Goal: Task Accomplishment & Management: Use online tool/utility

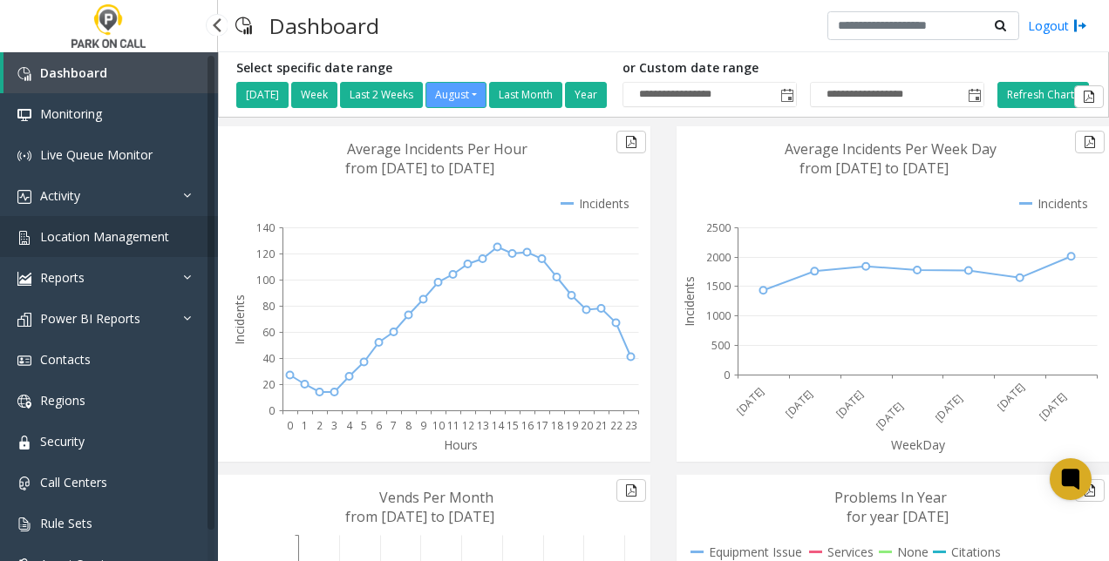
click at [117, 237] on span "Location Management" at bounding box center [104, 236] width 129 height 17
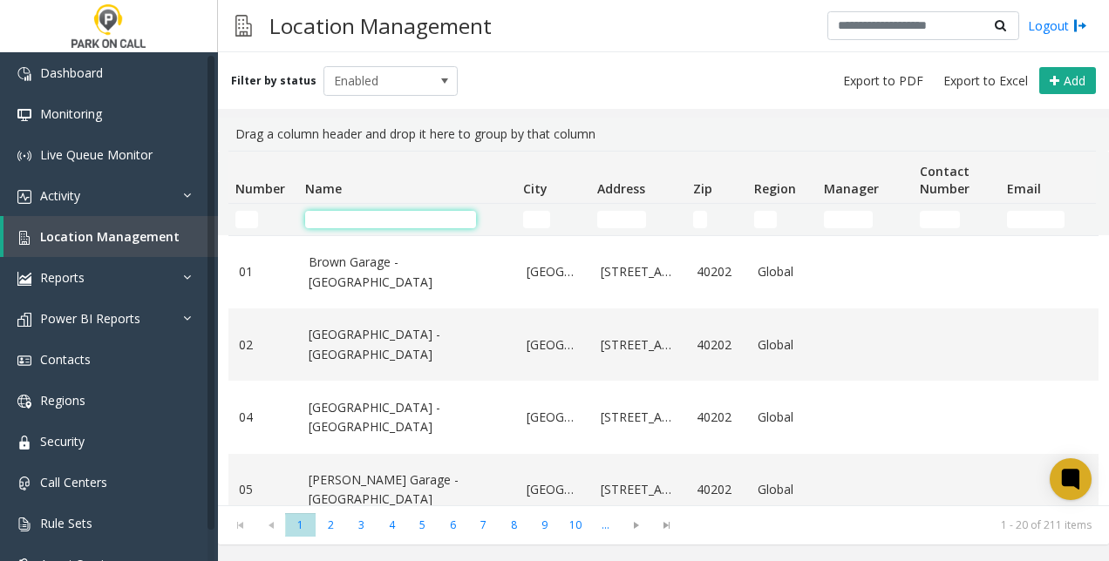
click at [403, 220] on input "Name Filter" at bounding box center [390, 219] width 171 height 17
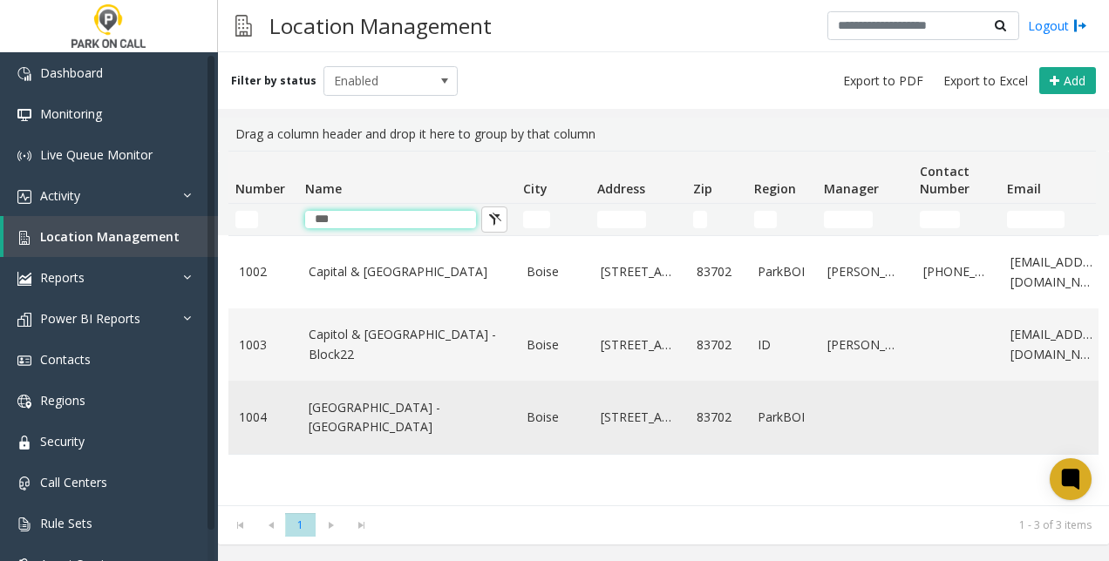
type input "***"
click at [361, 427] on link "[GEOGRAPHIC_DATA] - [GEOGRAPHIC_DATA]" at bounding box center [407, 417] width 197 height 39
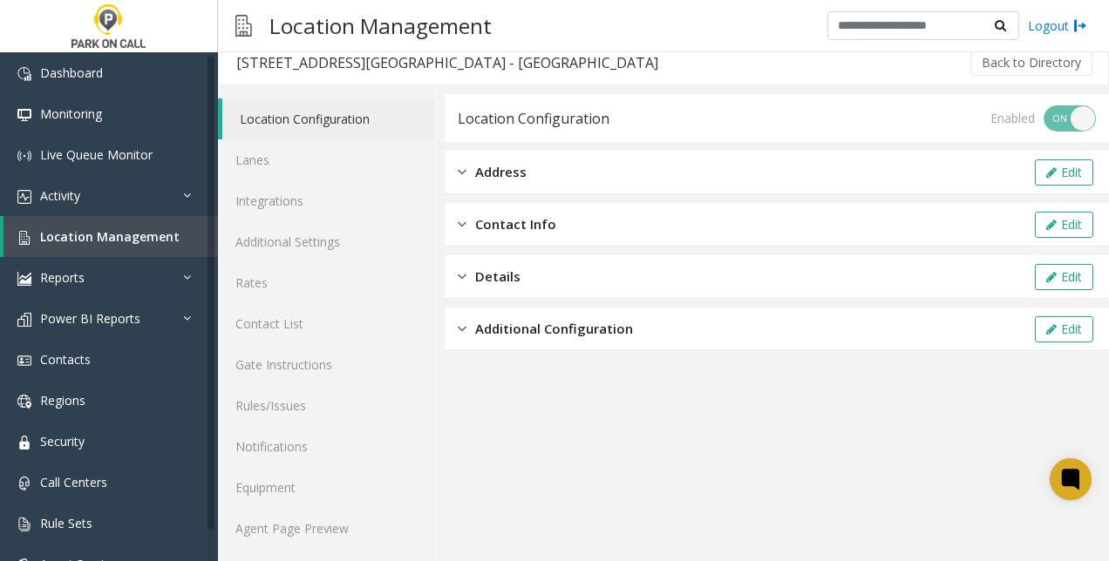
scroll to position [12, 0]
click at [312, 527] on link "Agent Page Preview" at bounding box center [326, 528] width 217 height 41
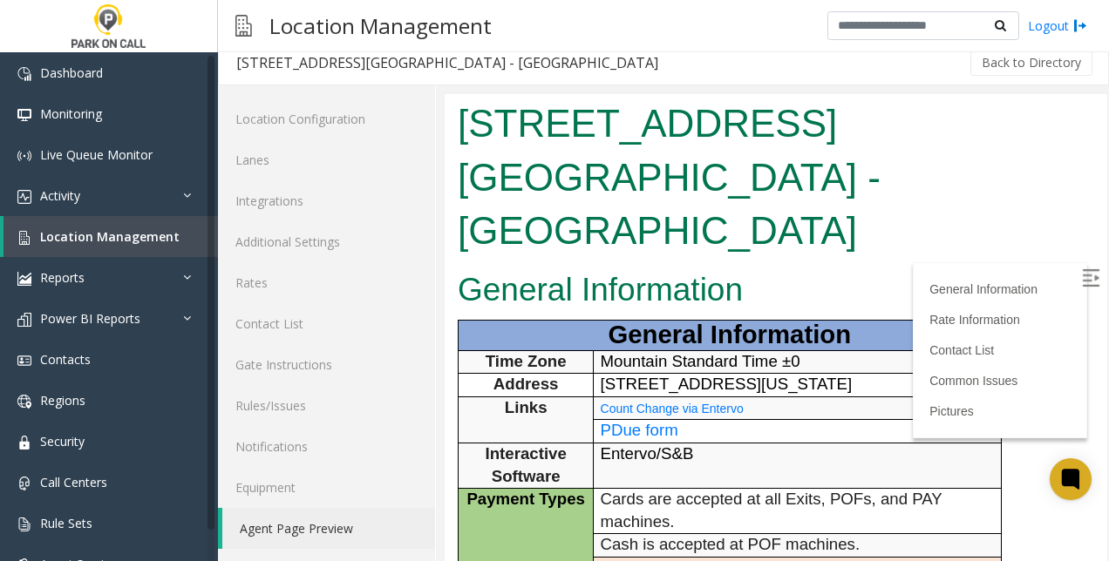
click at [1082, 275] on img at bounding box center [1090, 277] width 17 height 17
click at [333, 407] on link "Rules/Issues" at bounding box center [326, 405] width 217 height 41
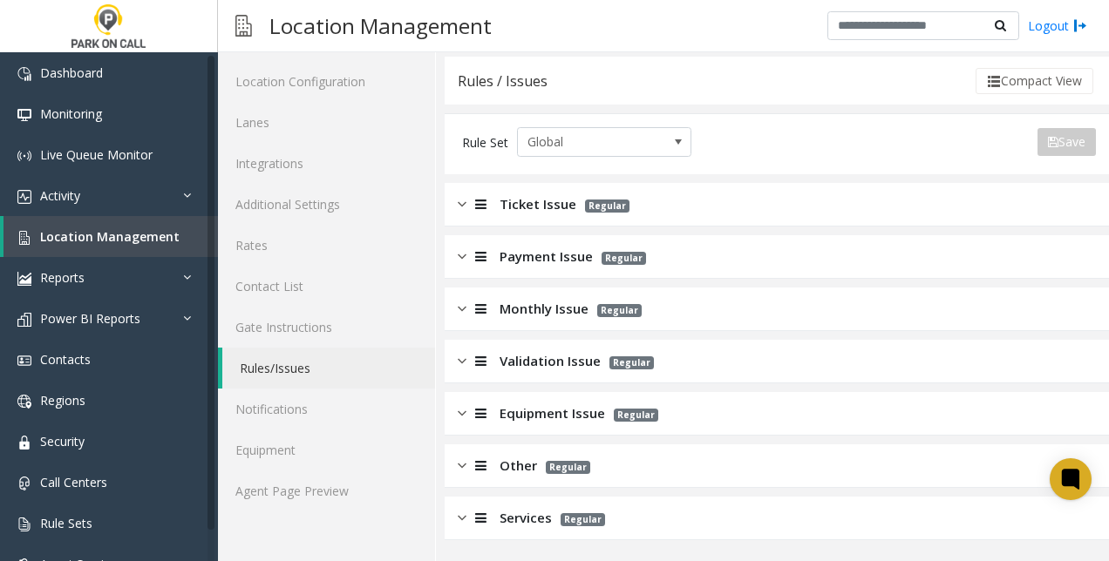
scroll to position [50, 0]
click at [534, 361] on span "Validation Issue" at bounding box center [550, 361] width 101 height 20
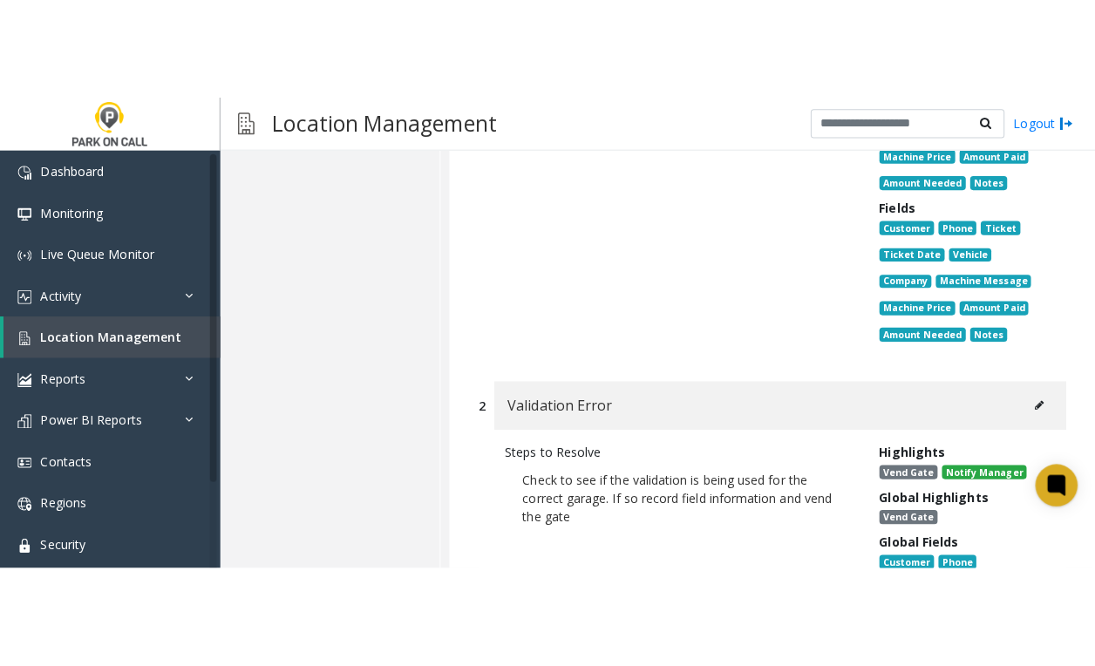
scroll to position [669, 0]
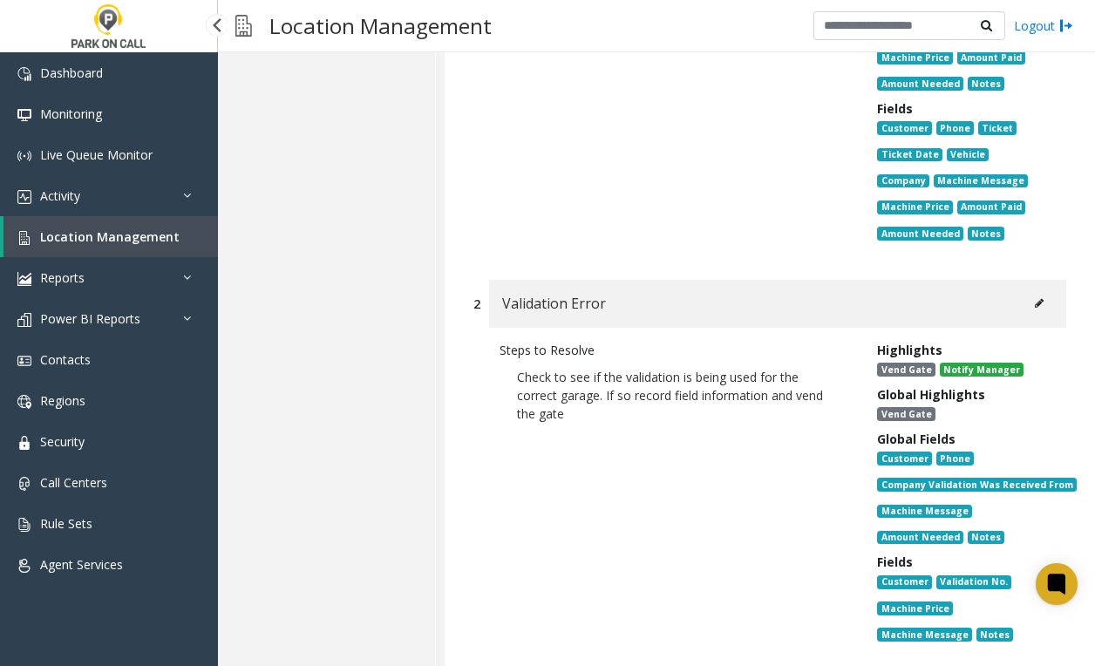
click at [108, 241] on span "Location Management" at bounding box center [109, 236] width 139 height 17
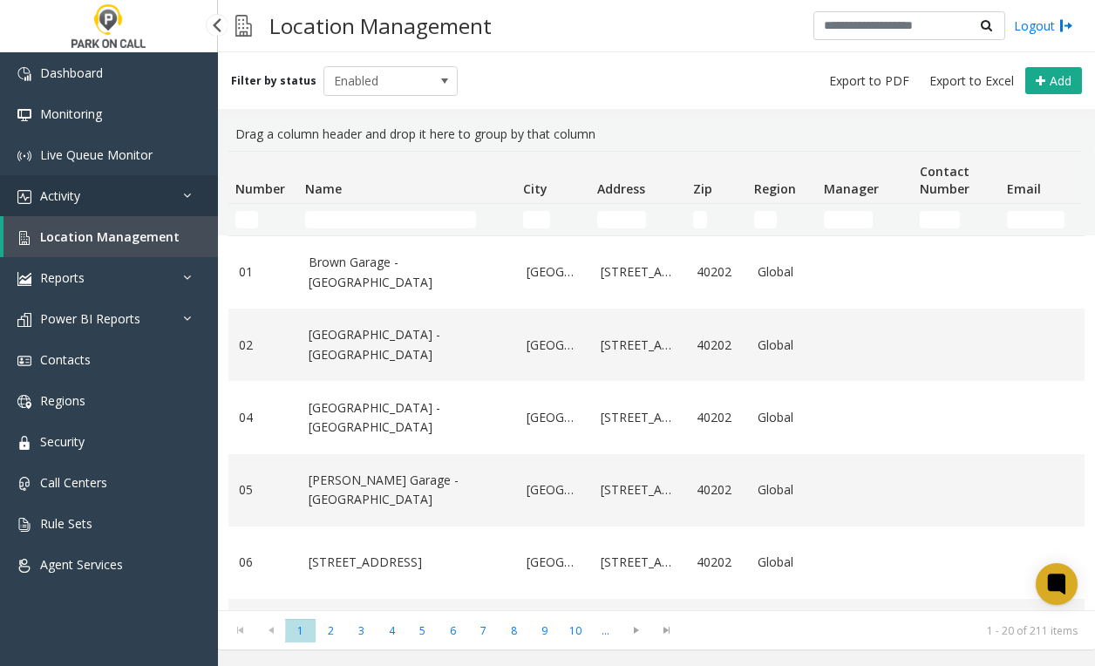
click at [102, 199] on link "Activity" at bounding box center [109, 195] width 218 height 41
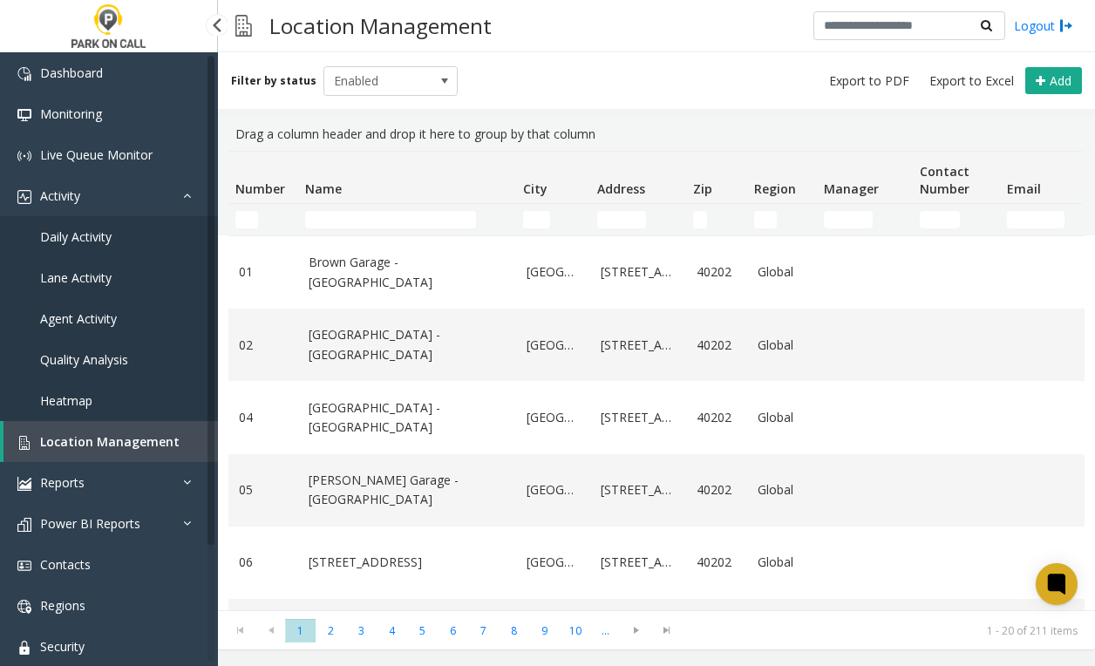
click at [99, 232] on span "Daily Activity" at bounding box center [75, 236] width 71 height 17
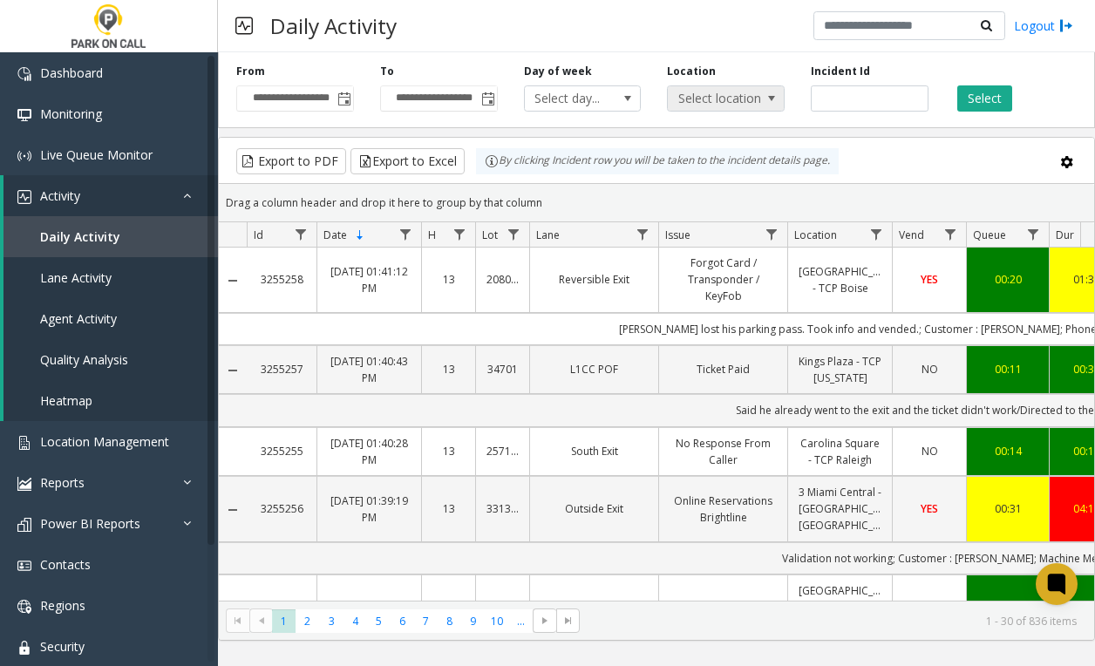
click at [695, 96] on span "Select location..." at bounding box center [714, 98] width 92 height 24
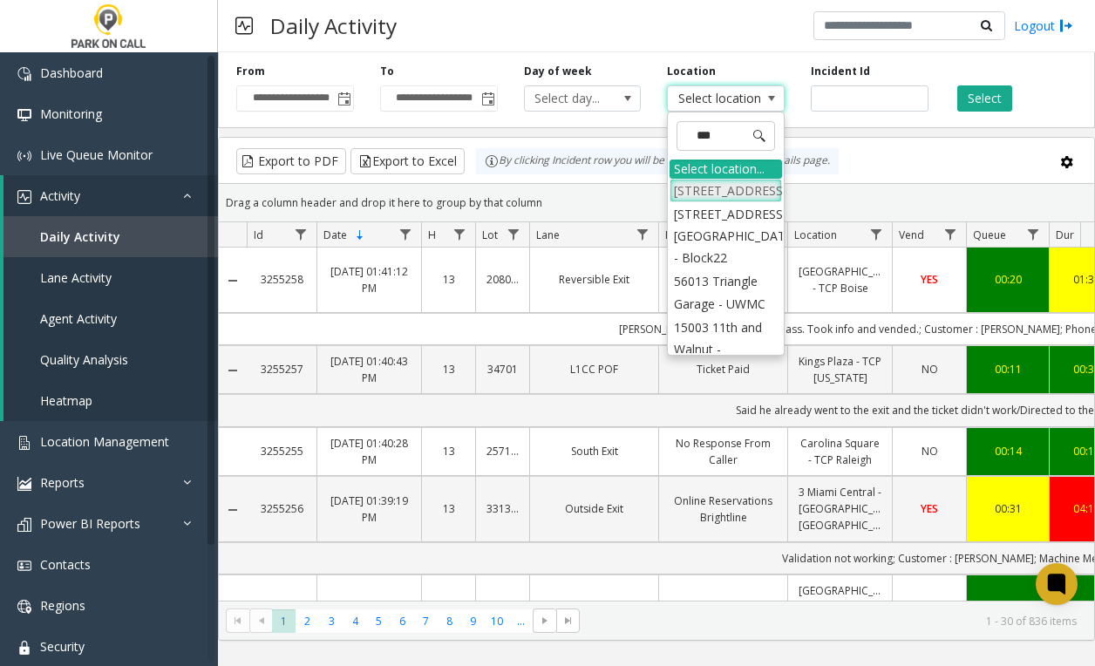
type input "****"
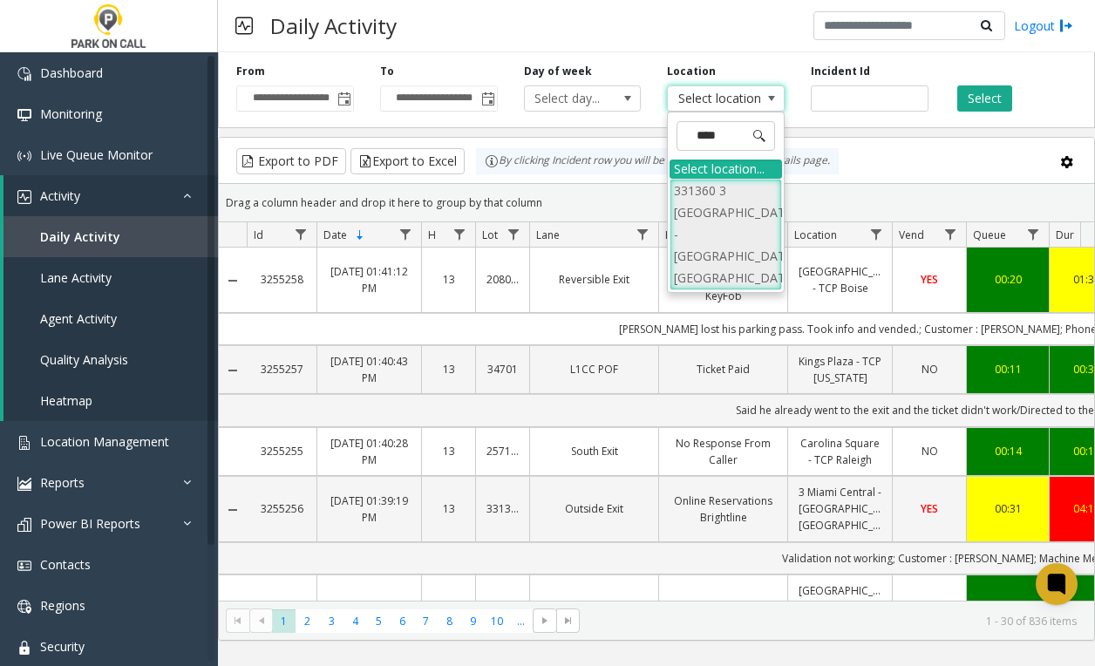
click at [724, 187] on li "331360 3 [GEOGRAPHIC_DATA] - [GEOGRAPHIC_DATA] [GEOGRAPHIC_DATA]" at bounding box center [726, 235] width 112 height 112
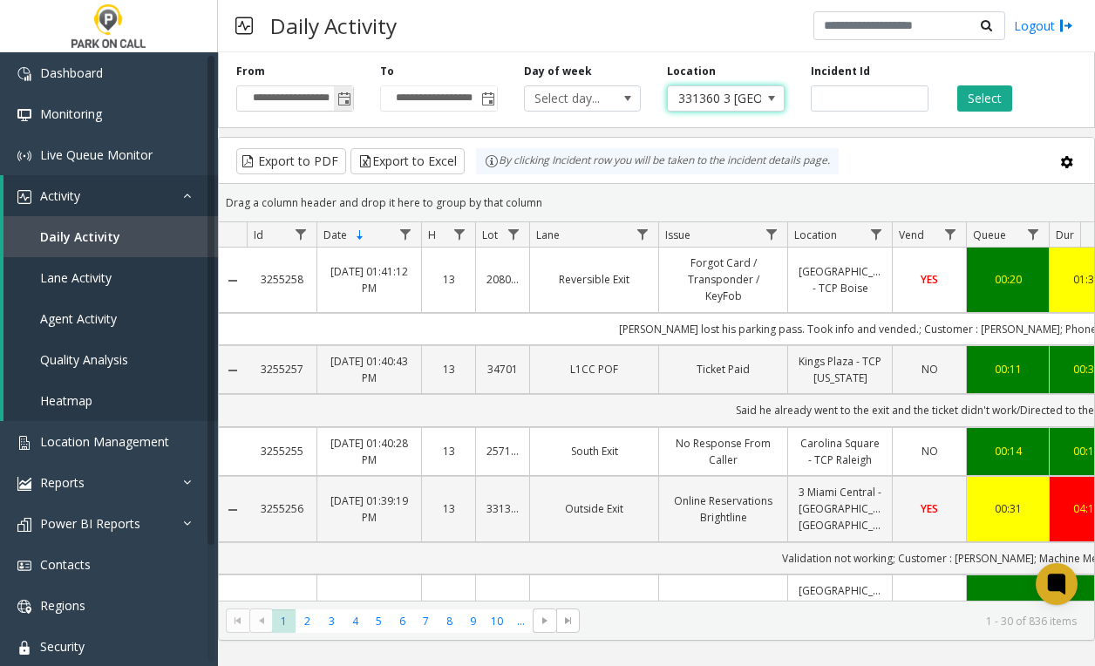
click at [348, 105] on span "Toggle popup" at bounding box center [343, 99] width 19 height 28
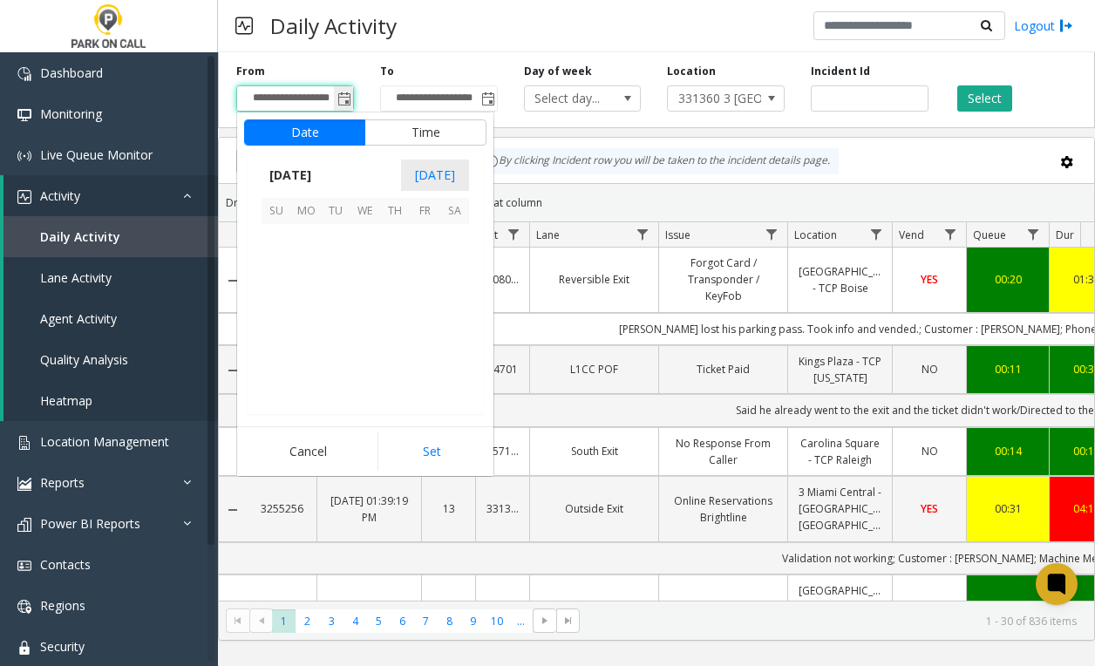
scroll to position [312697, 0]
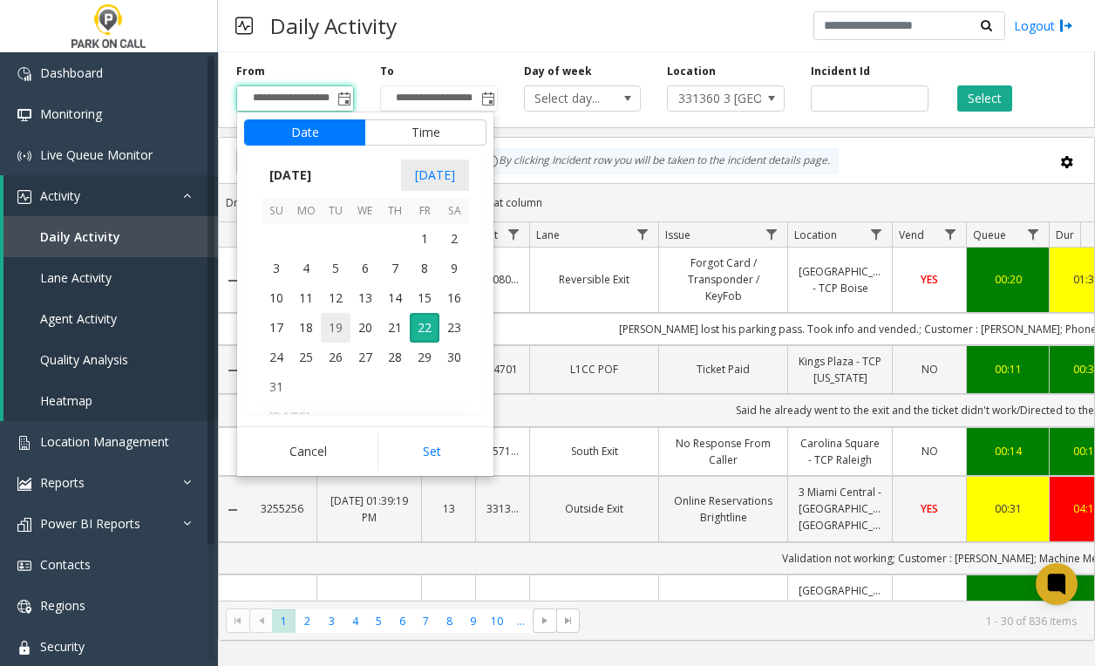
click at [342, 323] on span "19" at bounding box center [336, 328] width 30 height 30
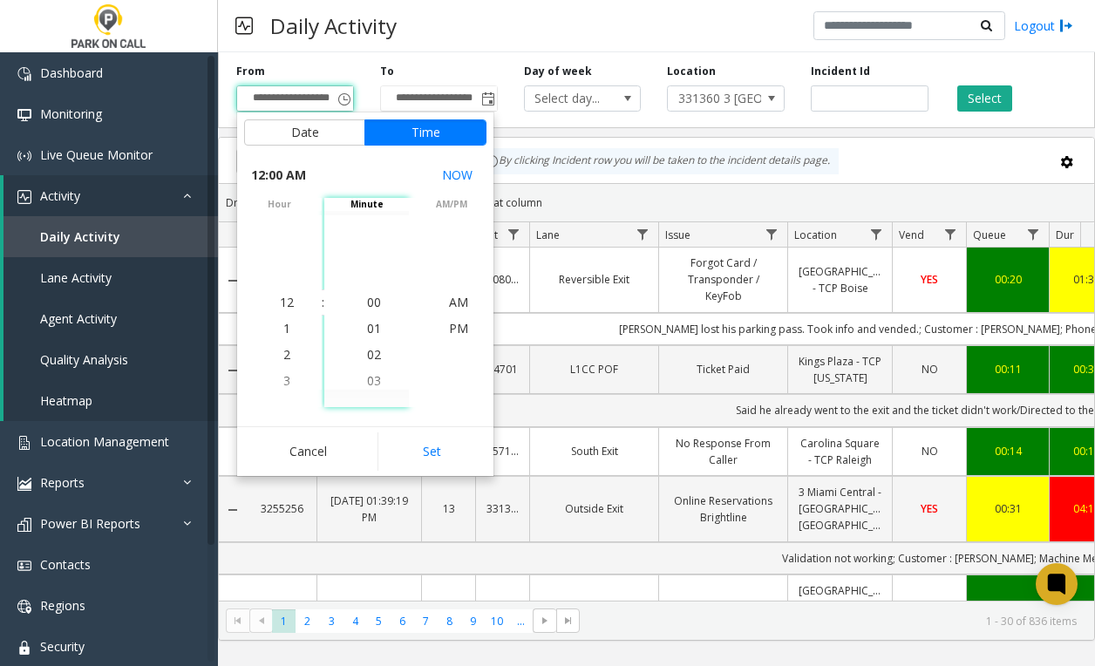
click at [408, 450] on button "Set" at bounding box center [433, 451] width 110 height 38
type input "**********"
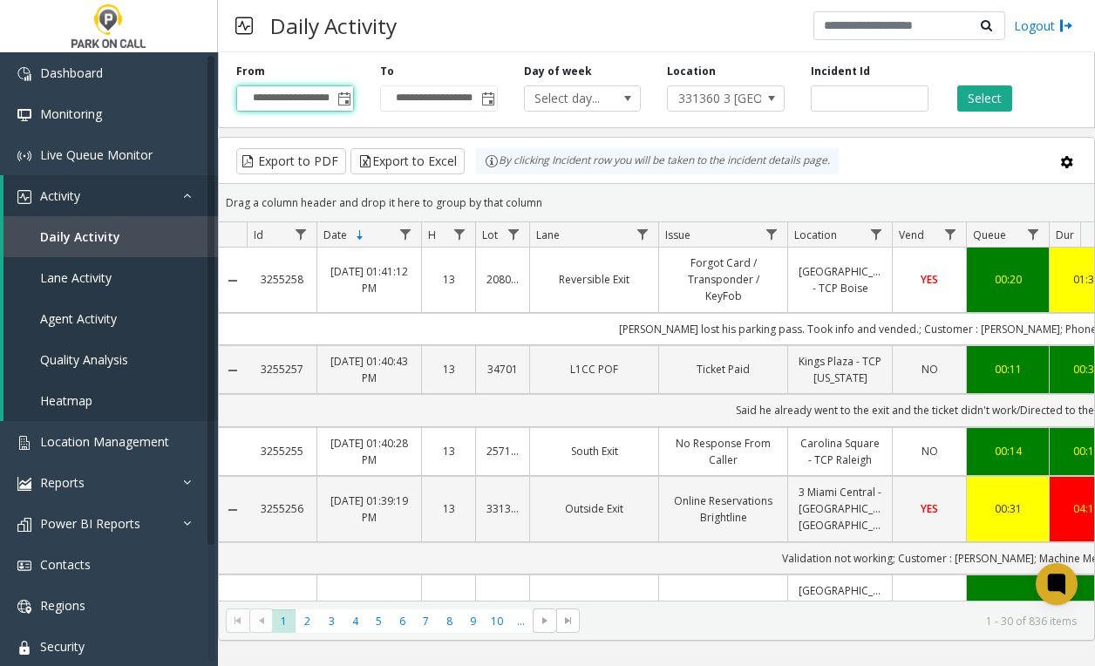
scroll to position [0, 4]
click at [494, 99] on span "Toggle popup" at bounding box center [488, 99] width 14 height 14
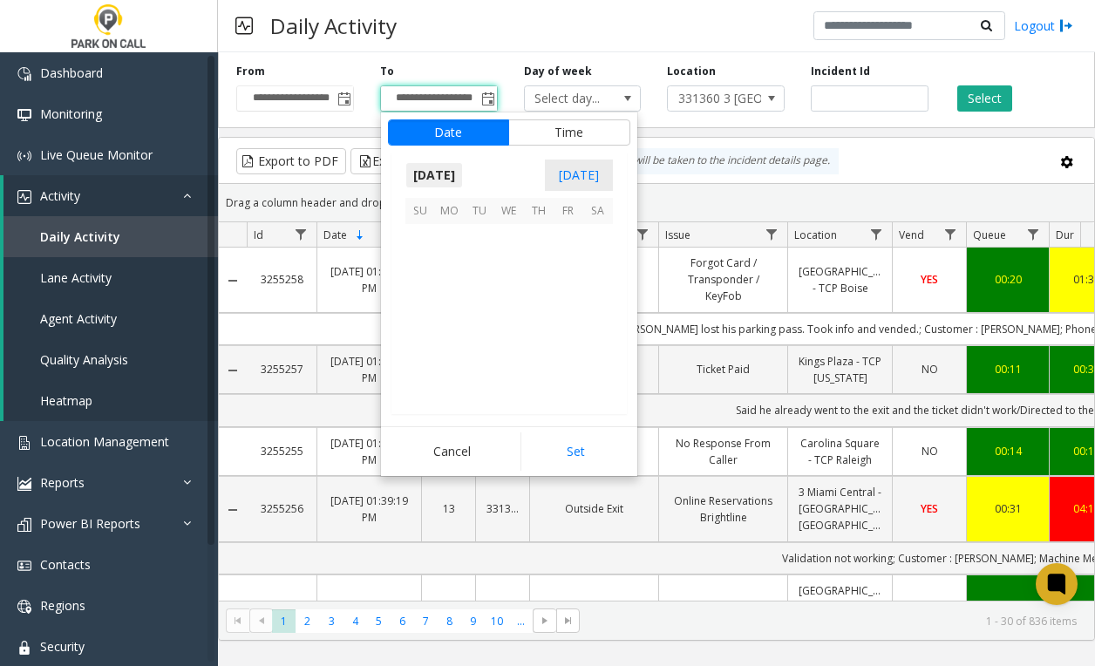
scroll to position [26, 0]
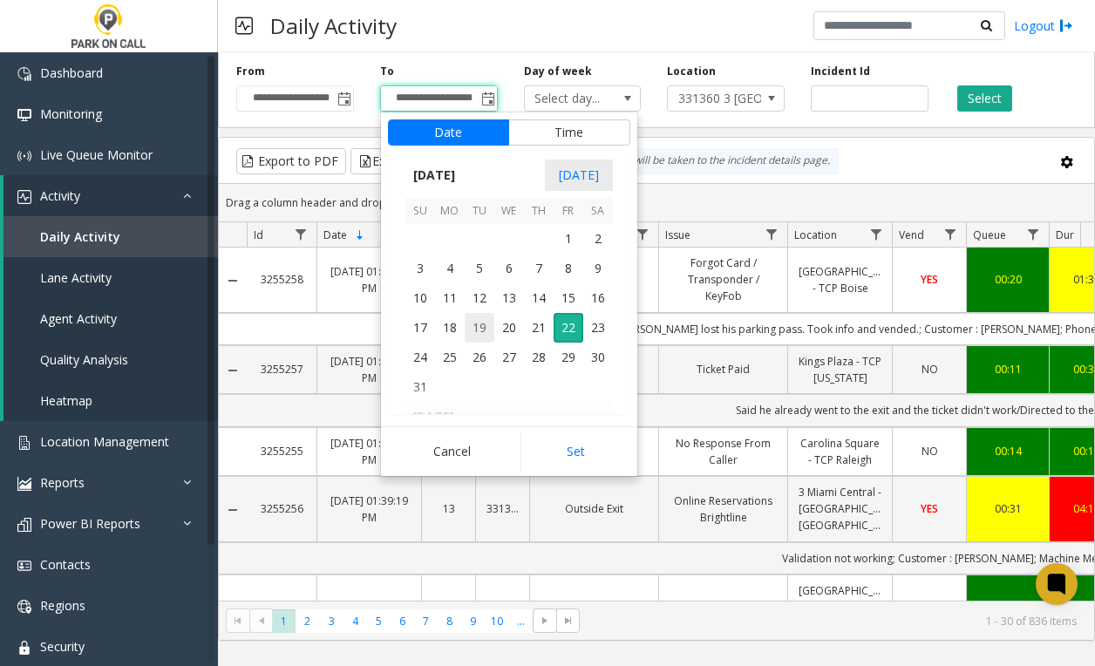
click at [487, 333] on span "19" at bounding box center [480, 328] width 30 height 30
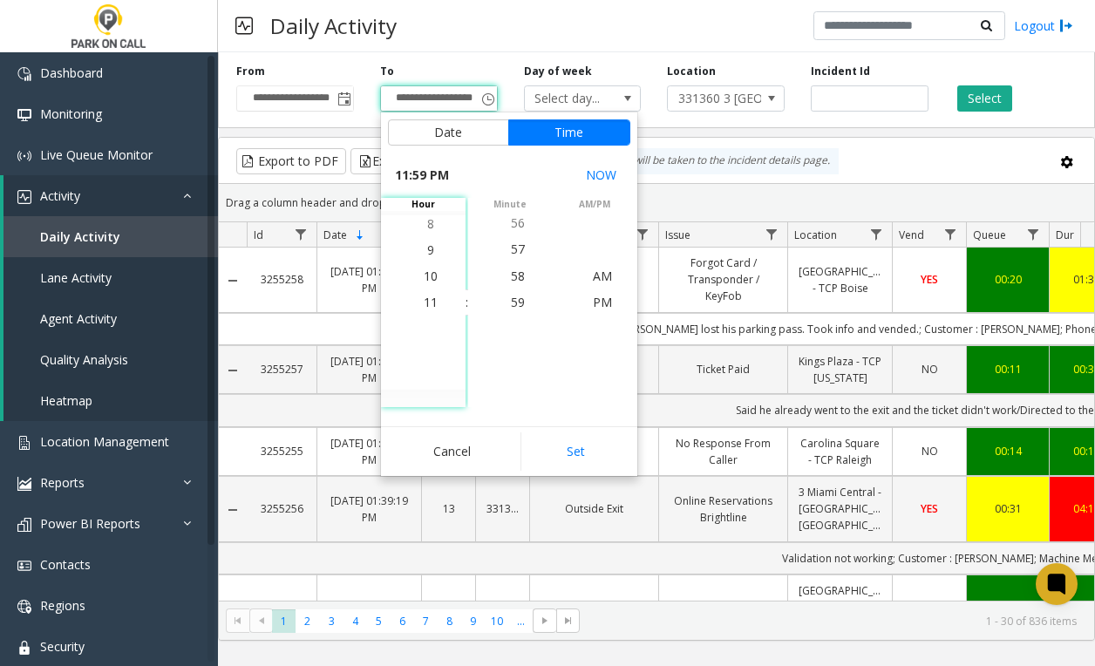
click at [596, 439] on button "Set" at bounding box center [575, 451] width 110 height 38
type input "**********"
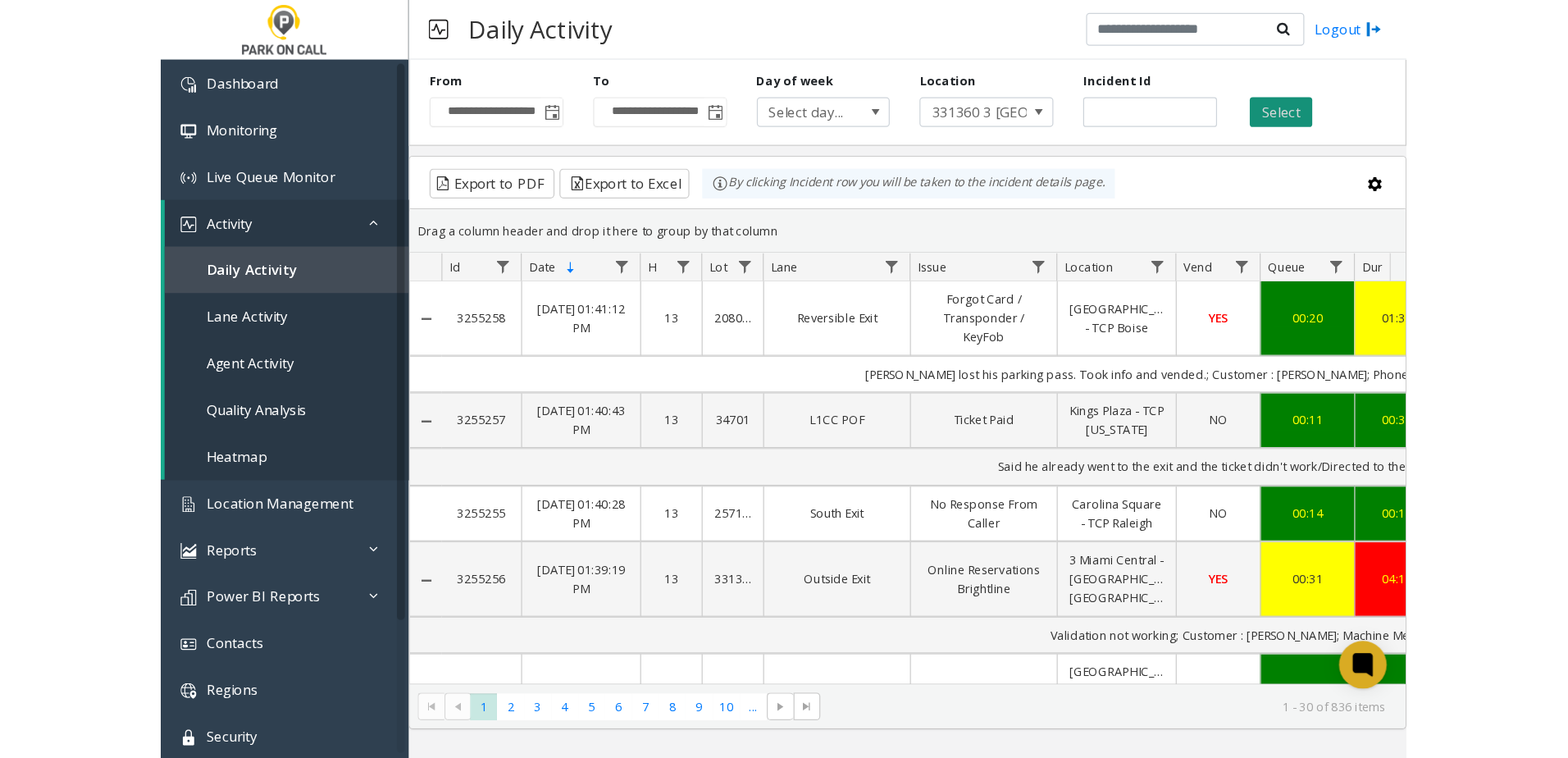
scroll to position [0, 0]
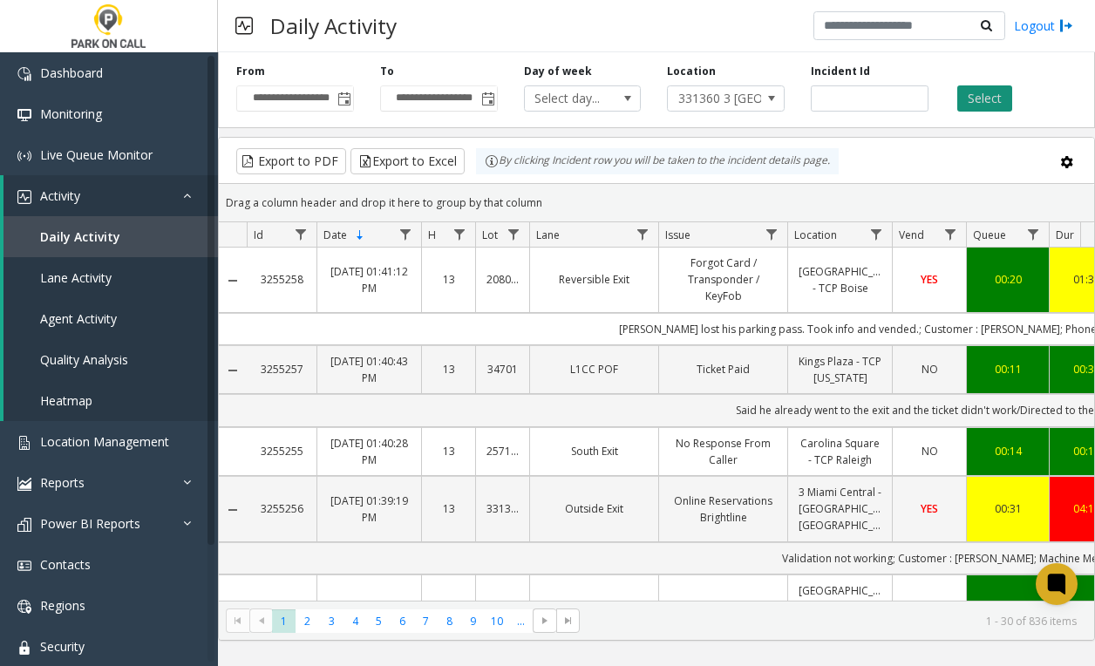
click at [987, 95] on button "Select" at bounding box center [984, 98] width 55 height 26
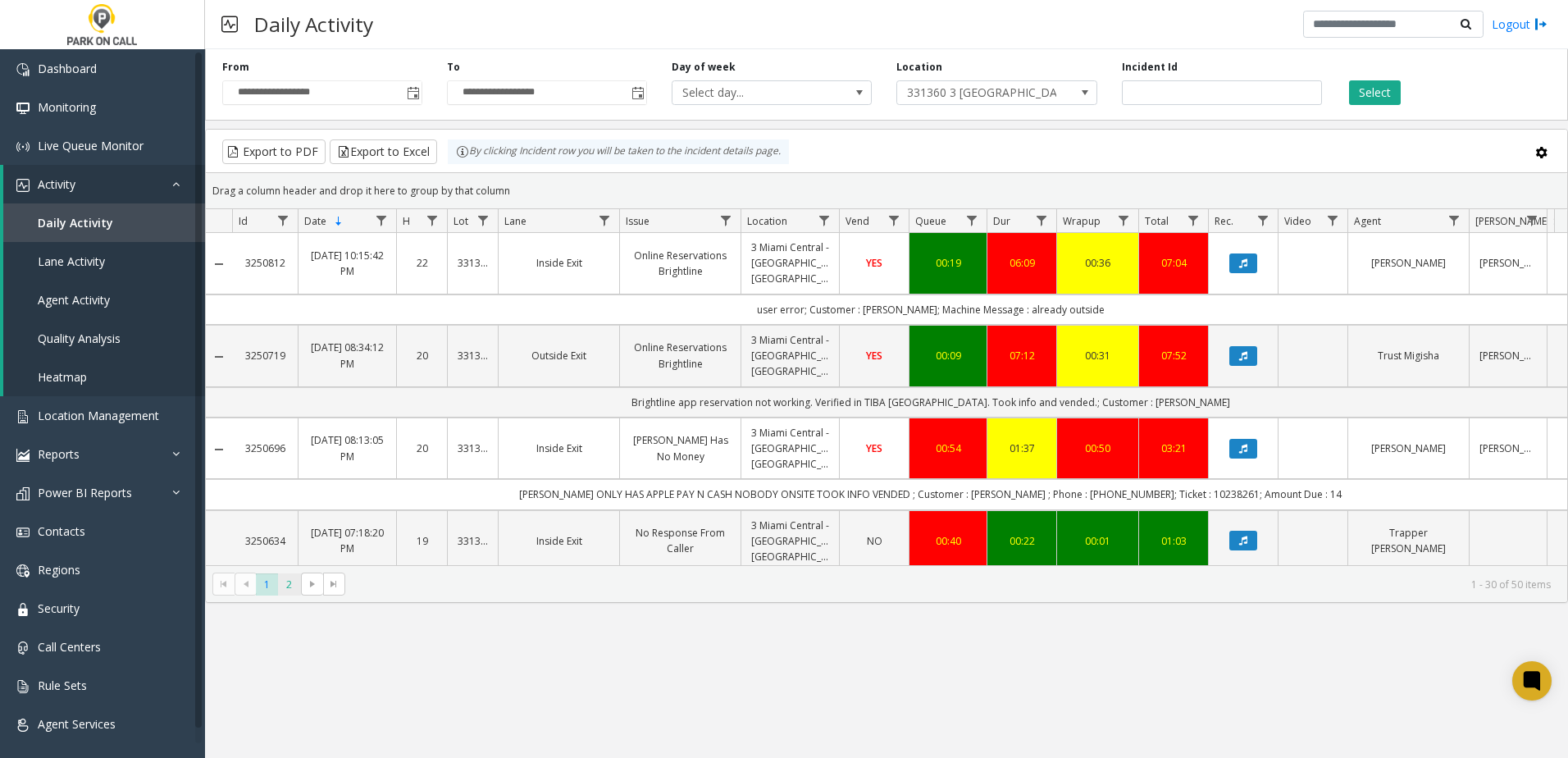
click at [294, 528] on span "2" at bounding box center [290, 584] width 23 height 23
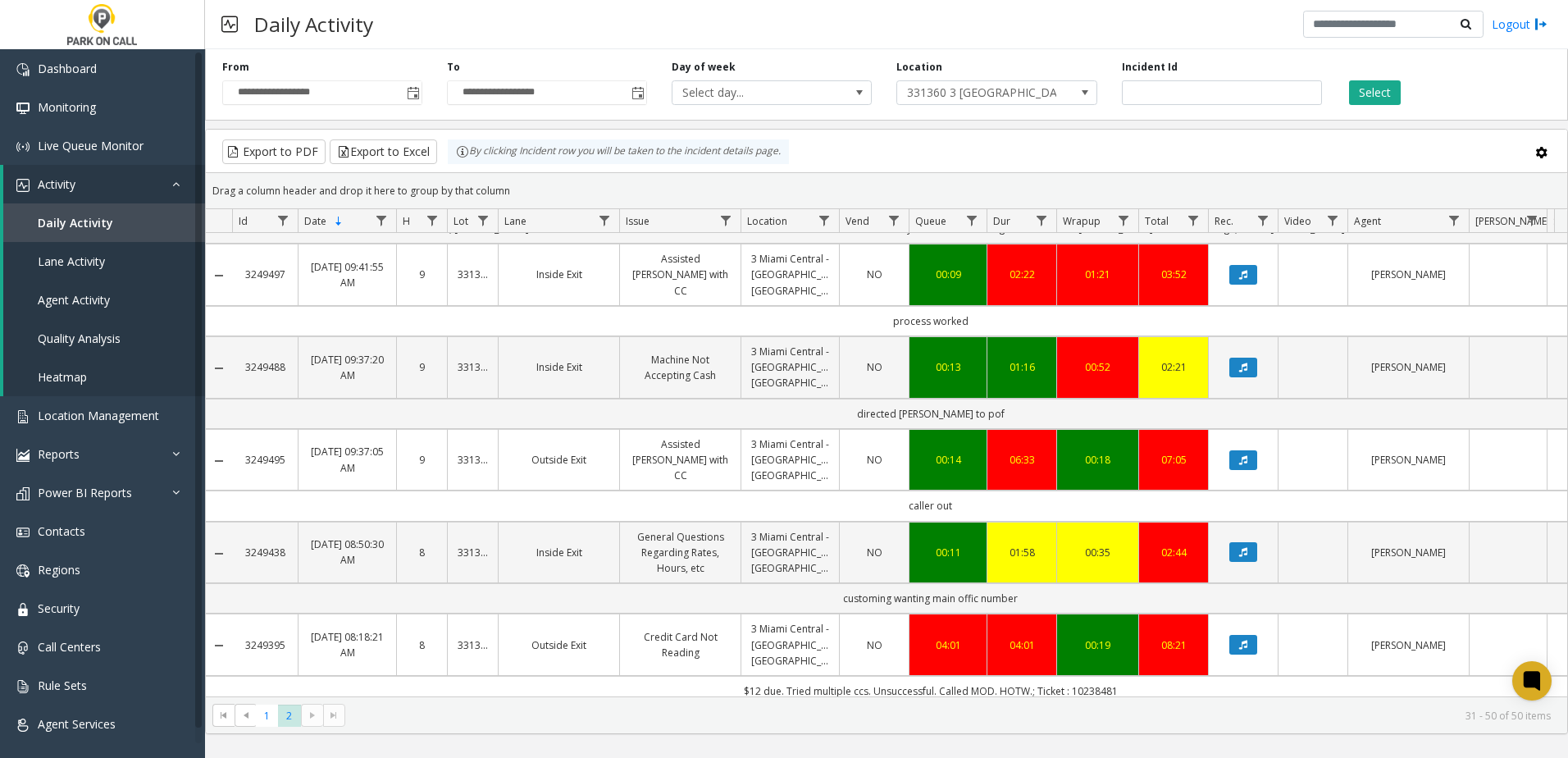
scroll to position [410, 0]
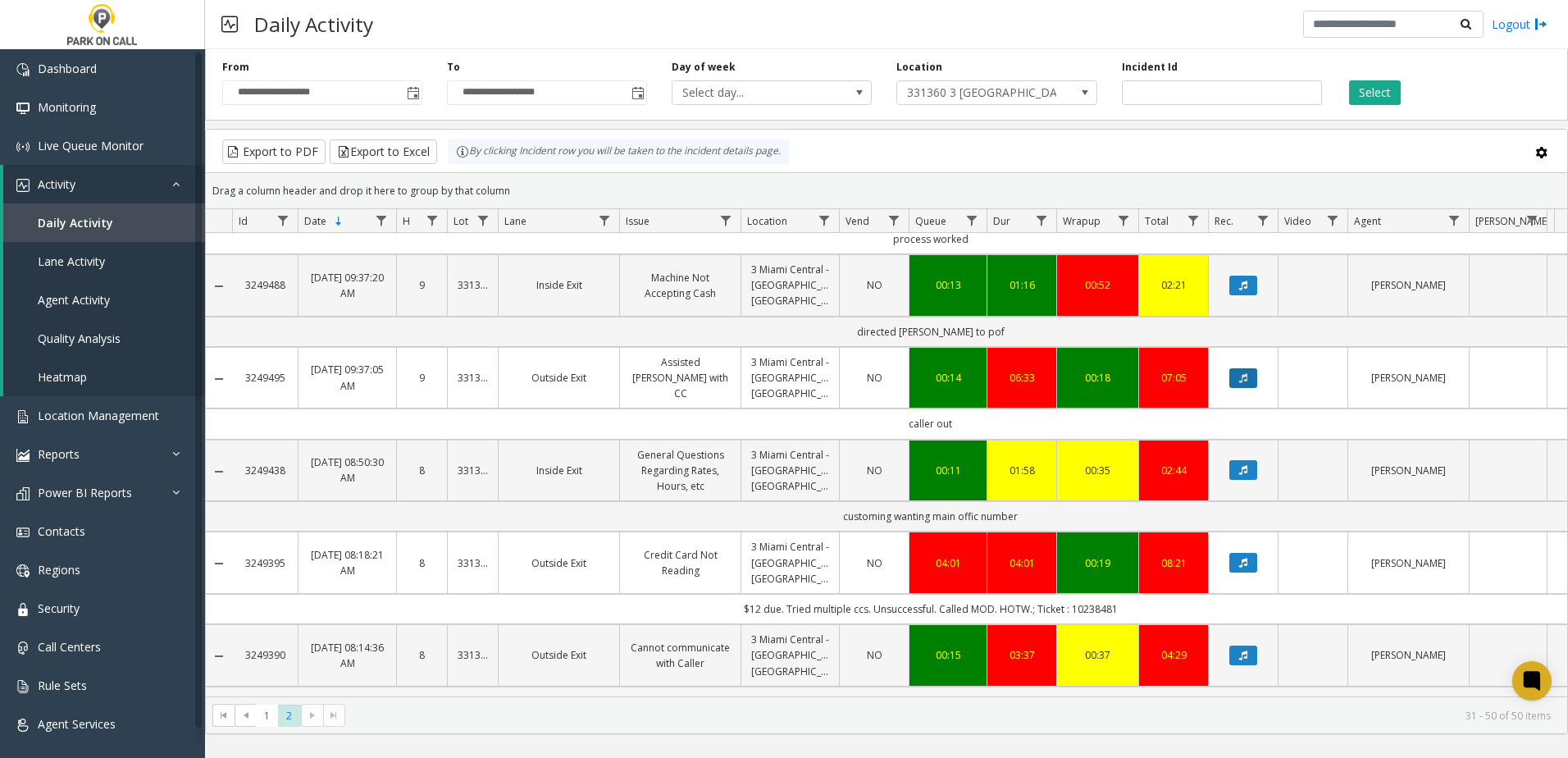
click at [1042, 381] on button "Data table" at bounding box center [1243, 377] width 28 height 20
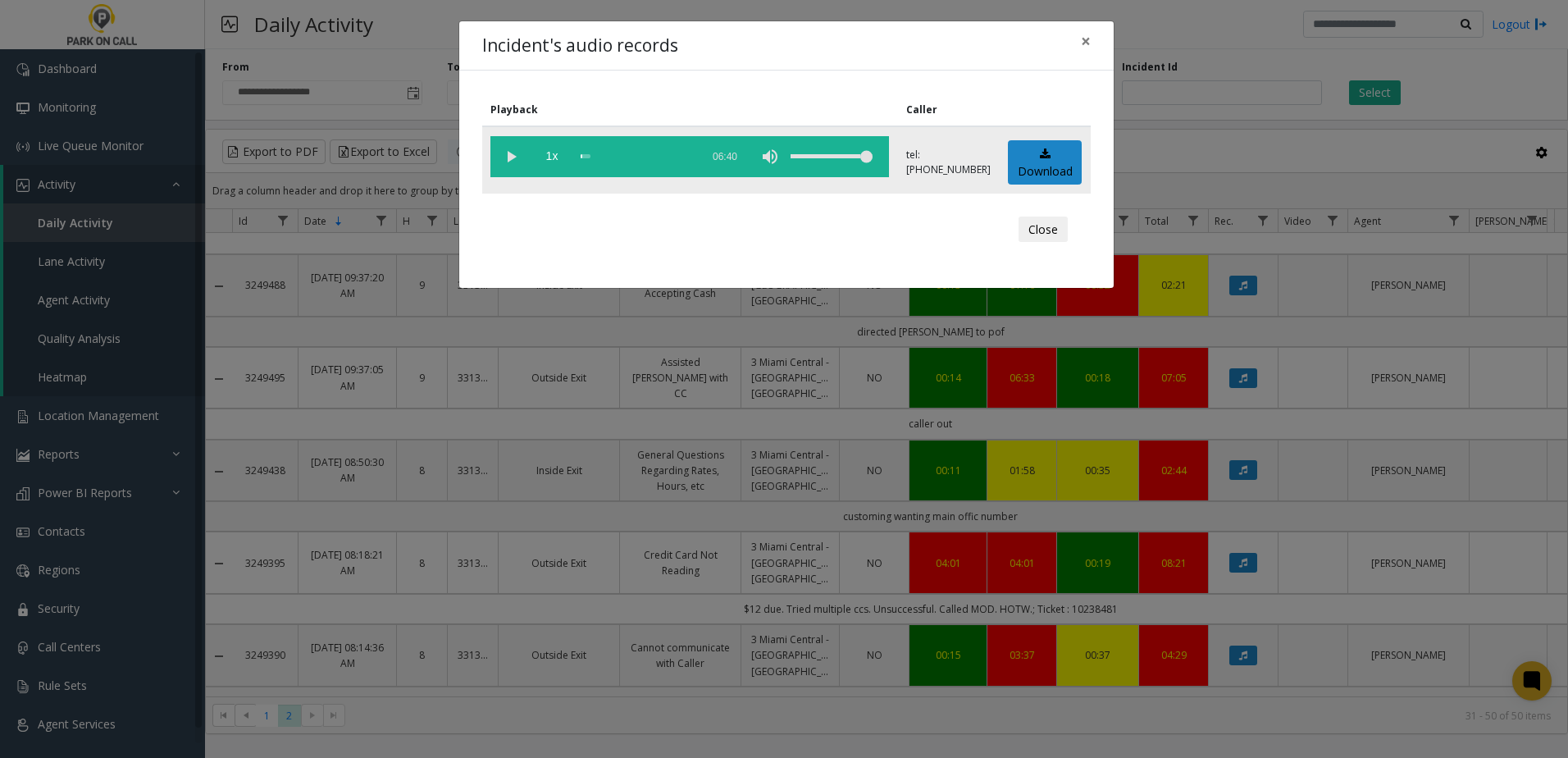
click at [515, 155] on vg-play-pause at bounding box center [511, 157] width 41 height 41
click at [545, 154] on span "1x" at bounding box center [552, 157] width 41 height 41
click at [555, 159] on span "1.5x" at bounding box center [552, 157] width 41 height 41
click at [555, 159] on span "2x" at bounding box center [552, 157] width 41 height 41
click at [555, 159] on span "0.5x" at bounding box center [552, 157] width 41 height 41
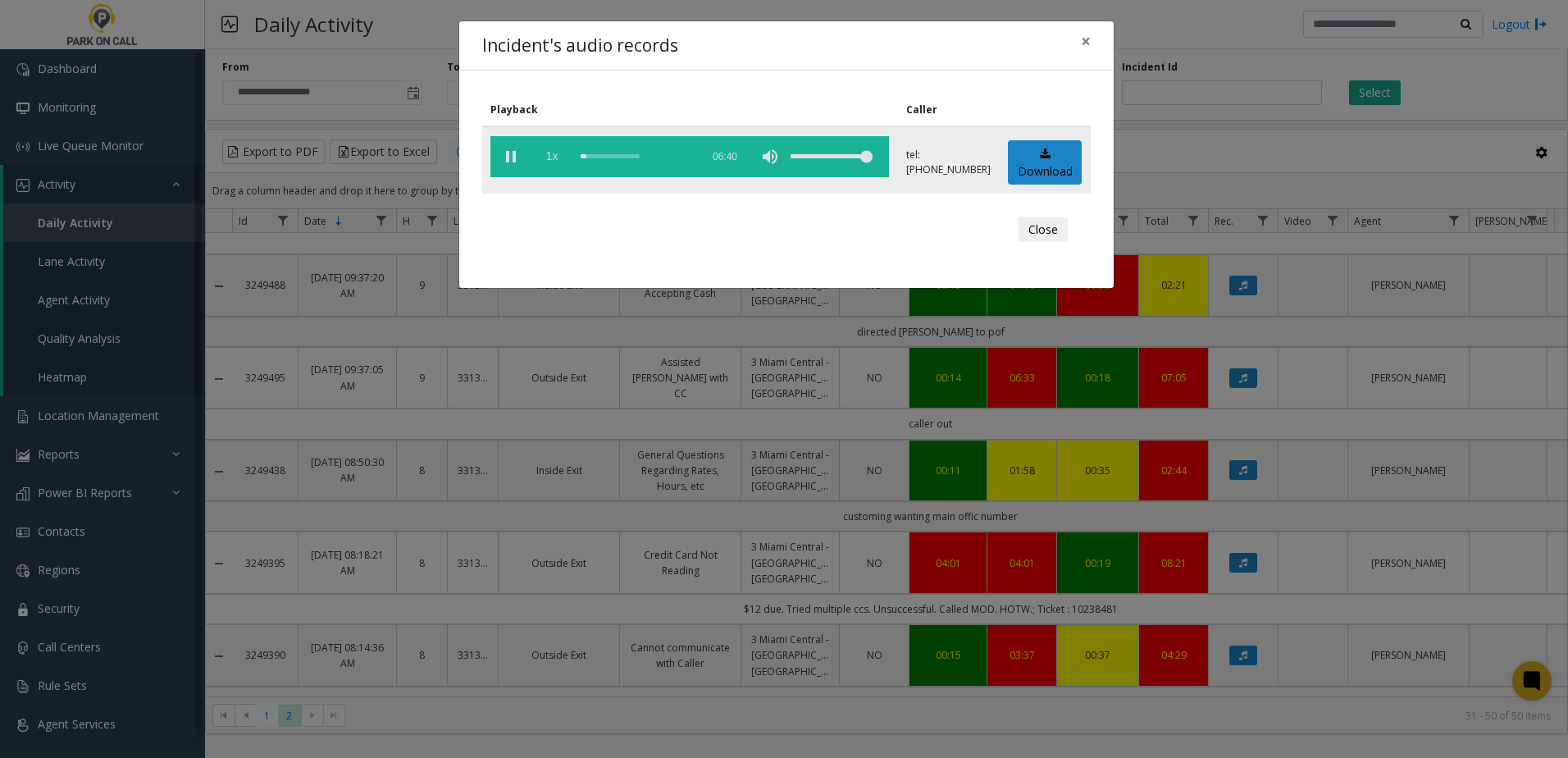
click at [555, 159] on span "1x" at bounding box center [552, 157] width 41 height 41
click at [555, 159] on span "1.5x" at bounding box center [552, 157] width 41 height 41
click at [555, 159] on span "2x" at bounding box center [552, 157] width 41 height 41
click at [611, 157] on div "scrub bar" at bounding box center [636, 157] width 112 height 41
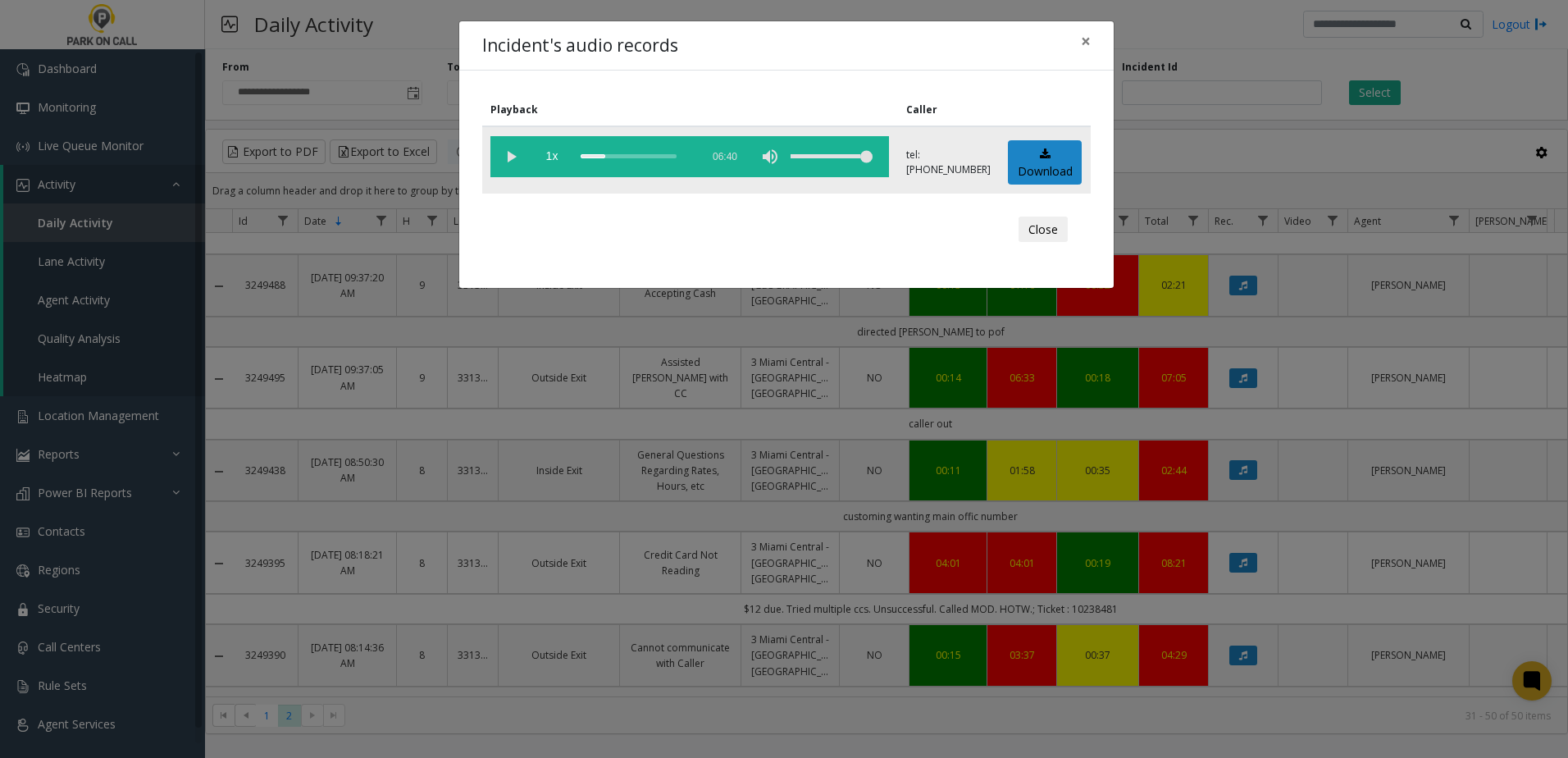
click at [607, 155] on div "scrub bar" at bounding box center [636, 157] width 112 height 41
click at [552, 153] on span "1x" at bounding box center [552, 157] width 41 height 41
click at [553, 157] on span "1.5x" at bounding box center [552, 157] width 41 height 41
click at [1042, 172] on link "Download" at bounding box center [1044, 163] width 73 height 45
click at [547, 158] on span "2x" at bounding box center [552, 157] width 41 height 41
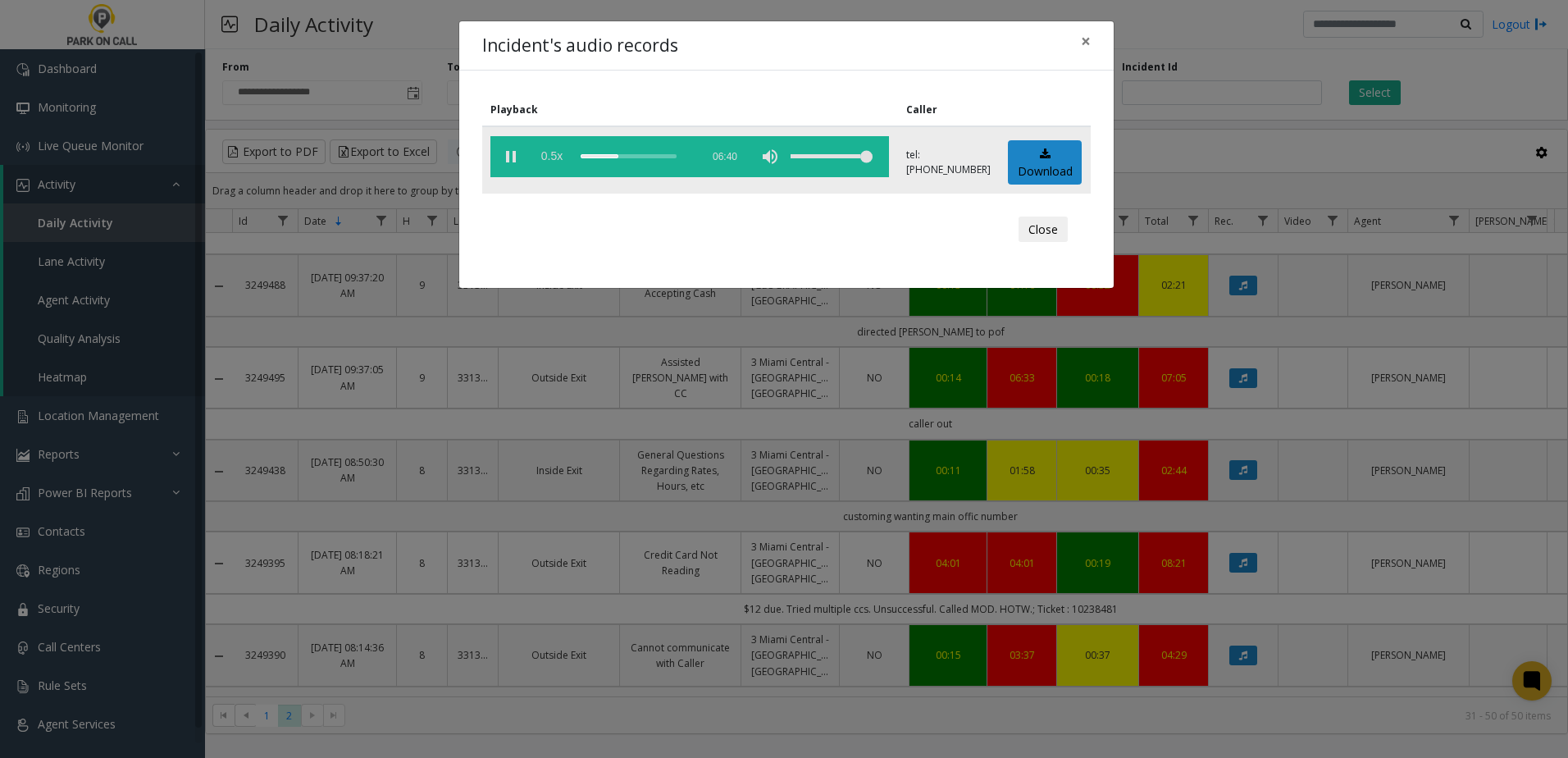
click at [547, 158] on span "0.5x" at bounding box center [552, 157] width 41 height 41
click at [543, 157] on span "1x" at bounding box center [552, 157] width 41 height 41
drag, startPoint x: 543, startPoint y: 157, endPoint x: 561, endPoint y: 292, distance: 136.2
click at [543, 157] on span "1.5x" at bounding box center [552, 157] width 41 height 41
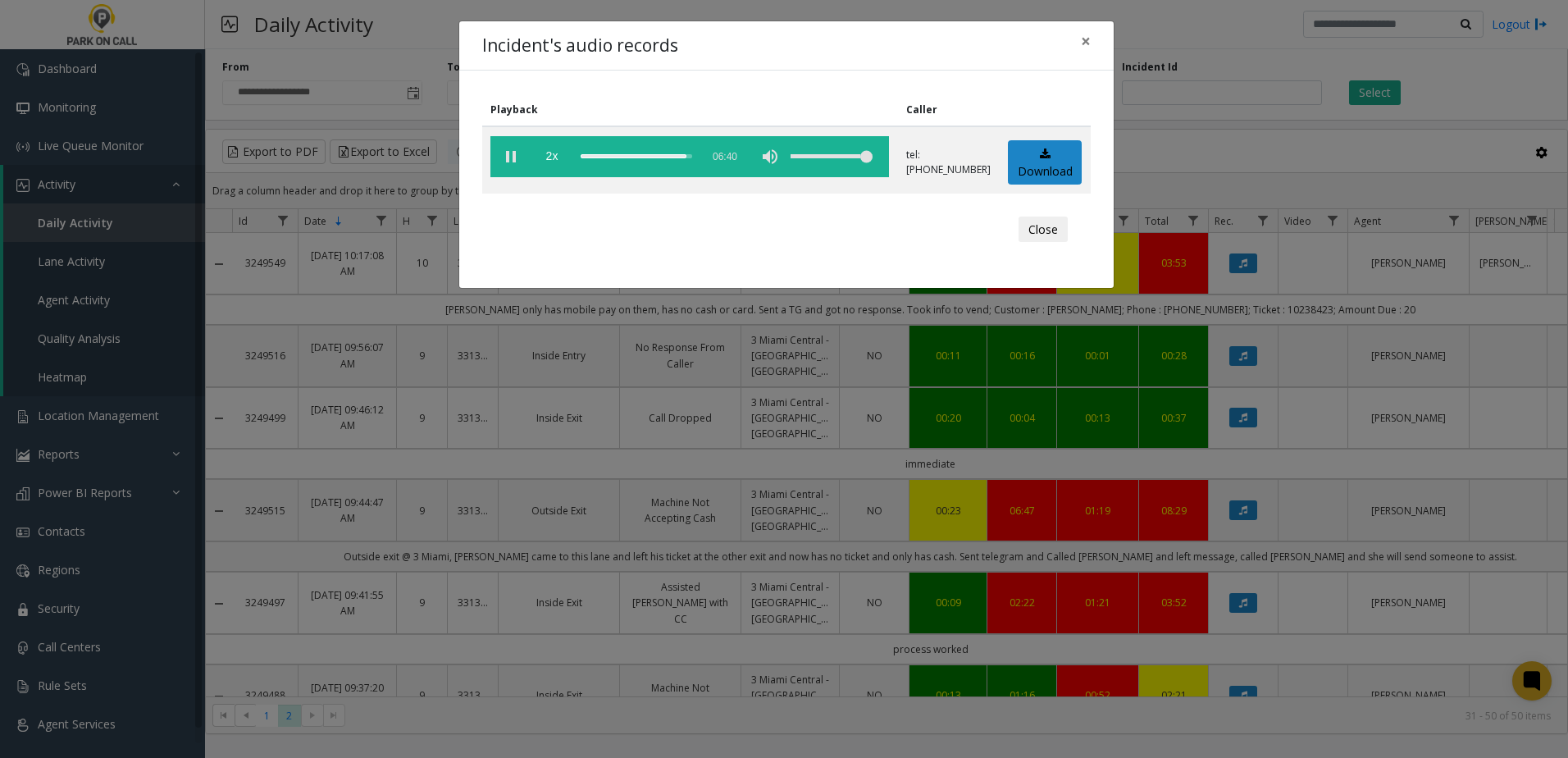
scroll to position [410, 0]
